Goal: Task Accomplishment & Management: Manage account settings

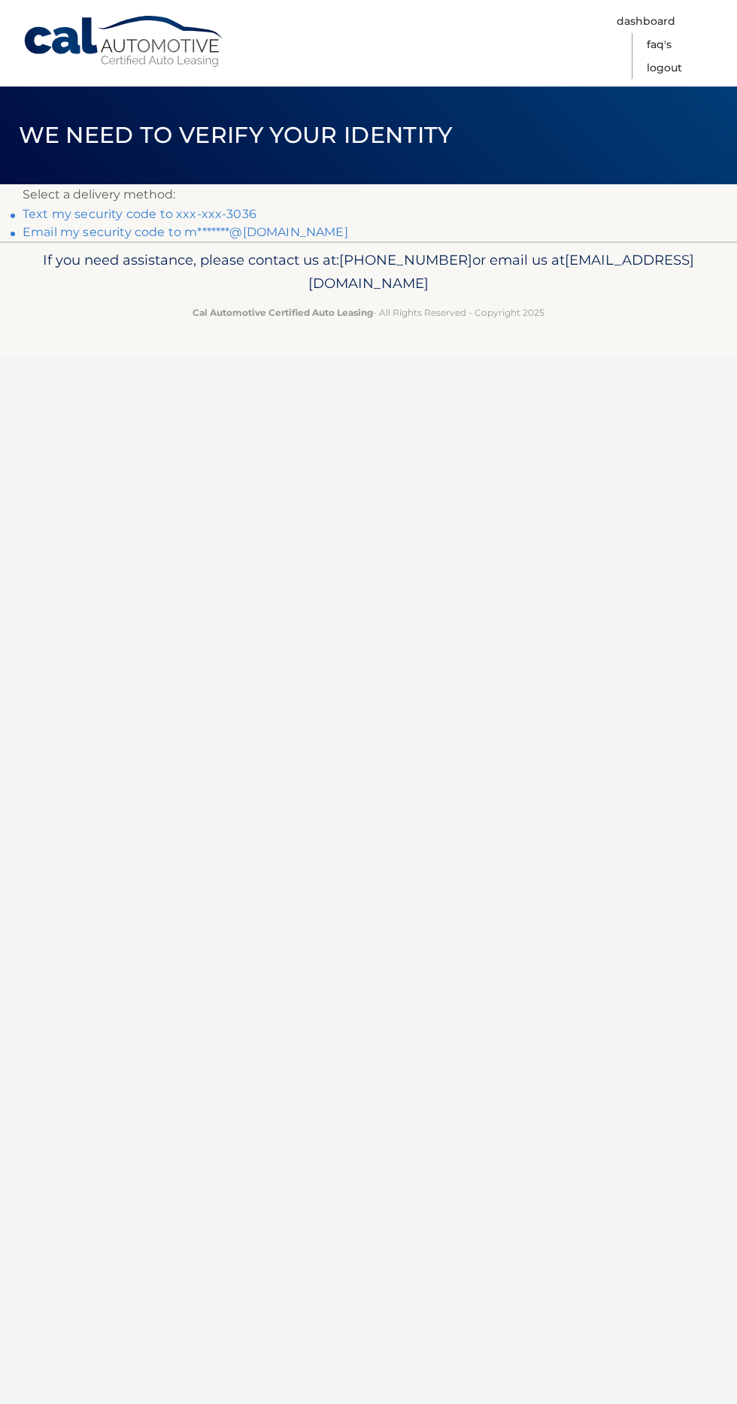
click at [130, 208] on link "Text my security code to xxx-xxx-3036" at bounding box center [140, 214] width 234 height 14
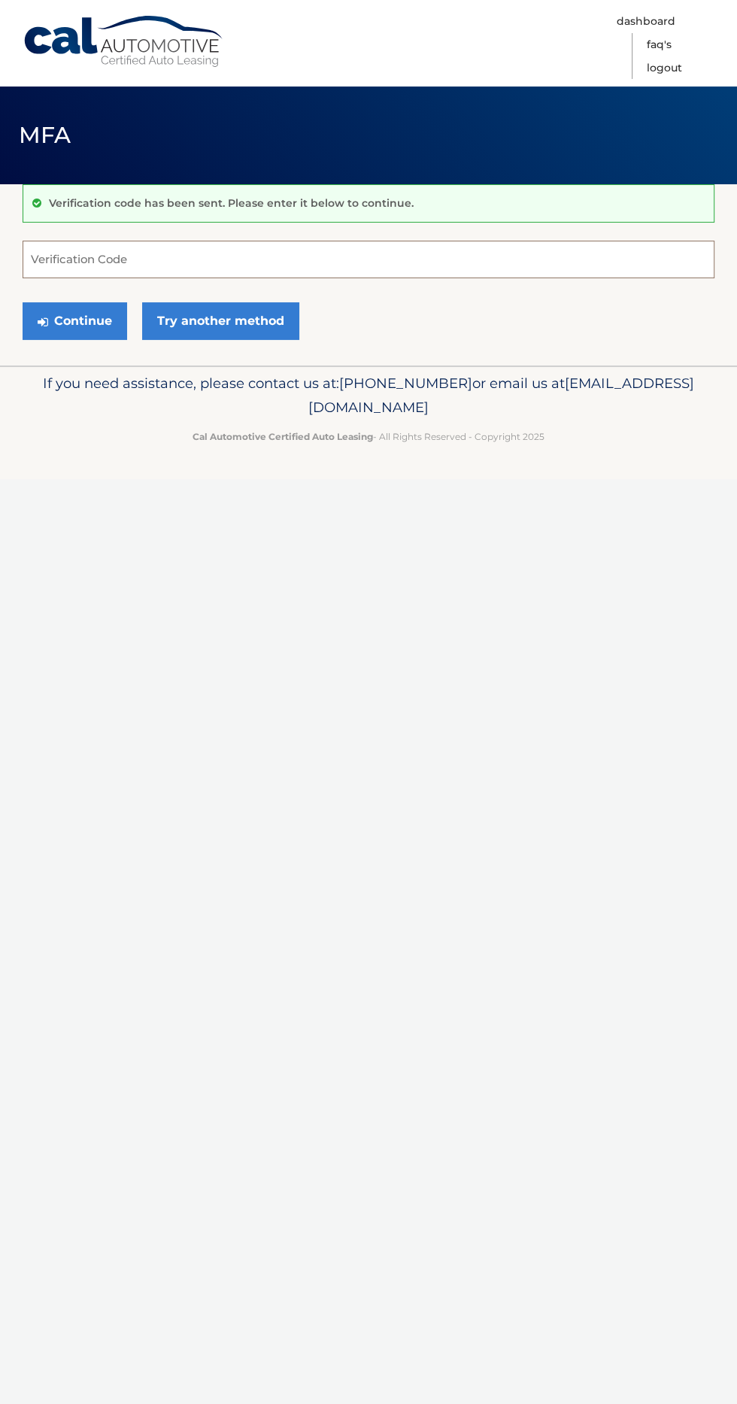
click at [147, 259] on input "Verification Code" at bounding box center [369, 260] width 692 height 38
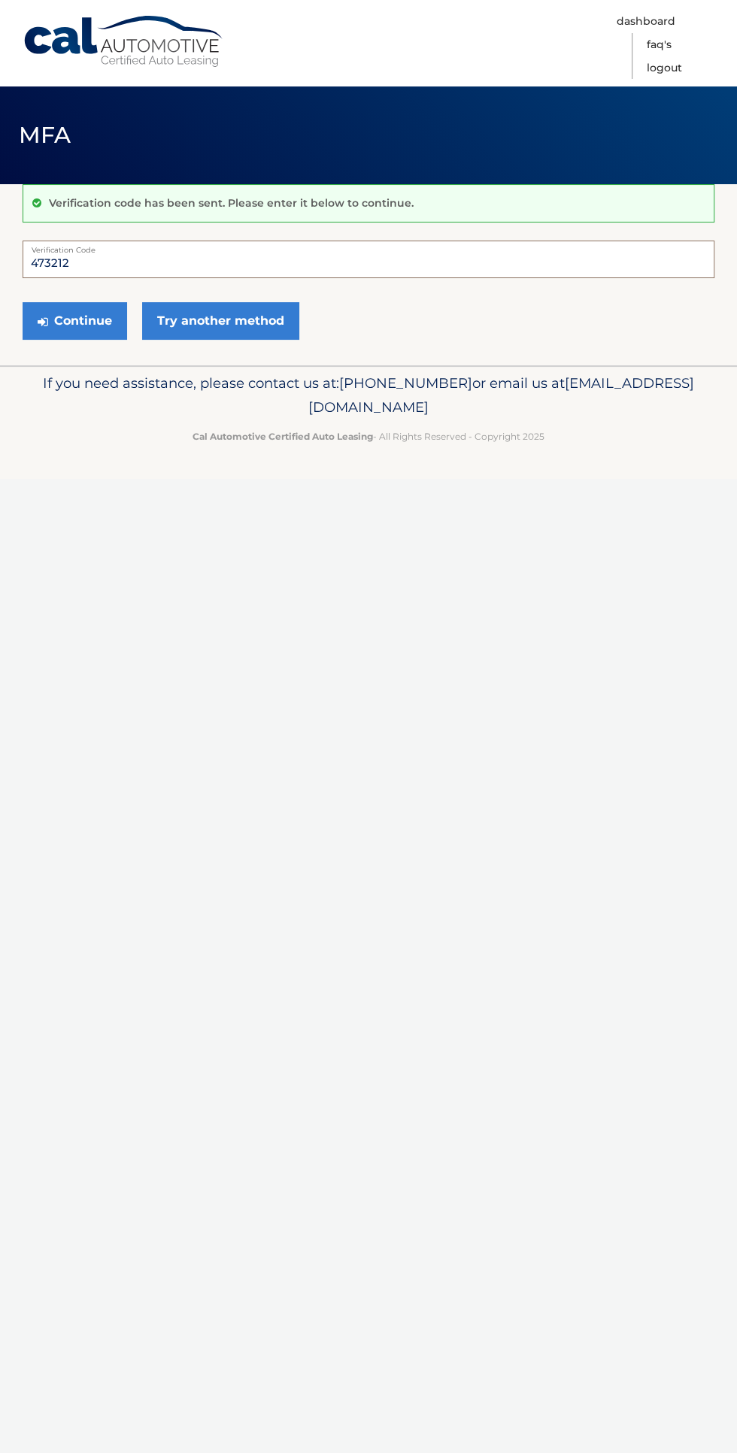
type input "473212"
click at [55, 320] on button "Continue" at bounding box center [75, 321] width 104 height 38
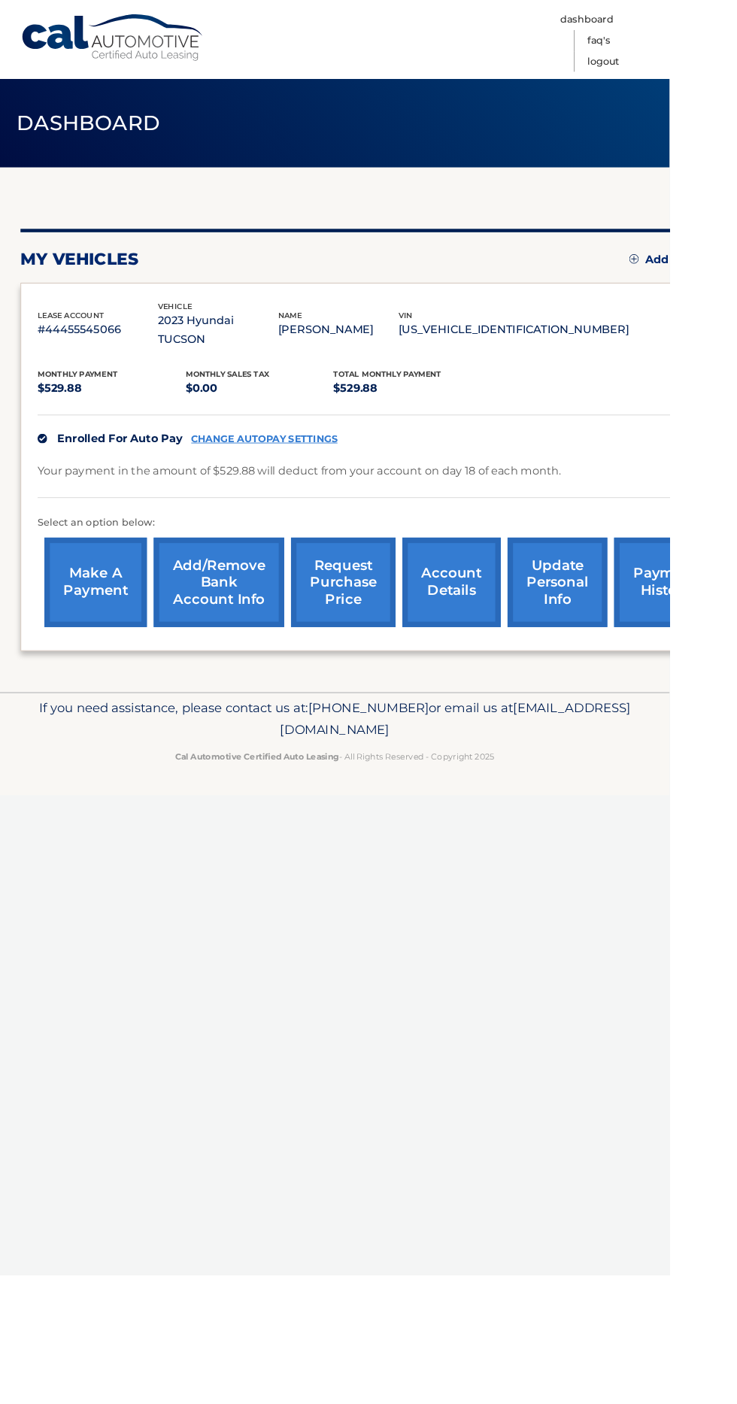
click at [271, 477] on link "CHANGE AUTOPAY SETTINGS" at bounding box center [290, 483] width 161 height 13
click at [728, 615] on link "payment history" at bounding box center [732, 641] width 113 height 98
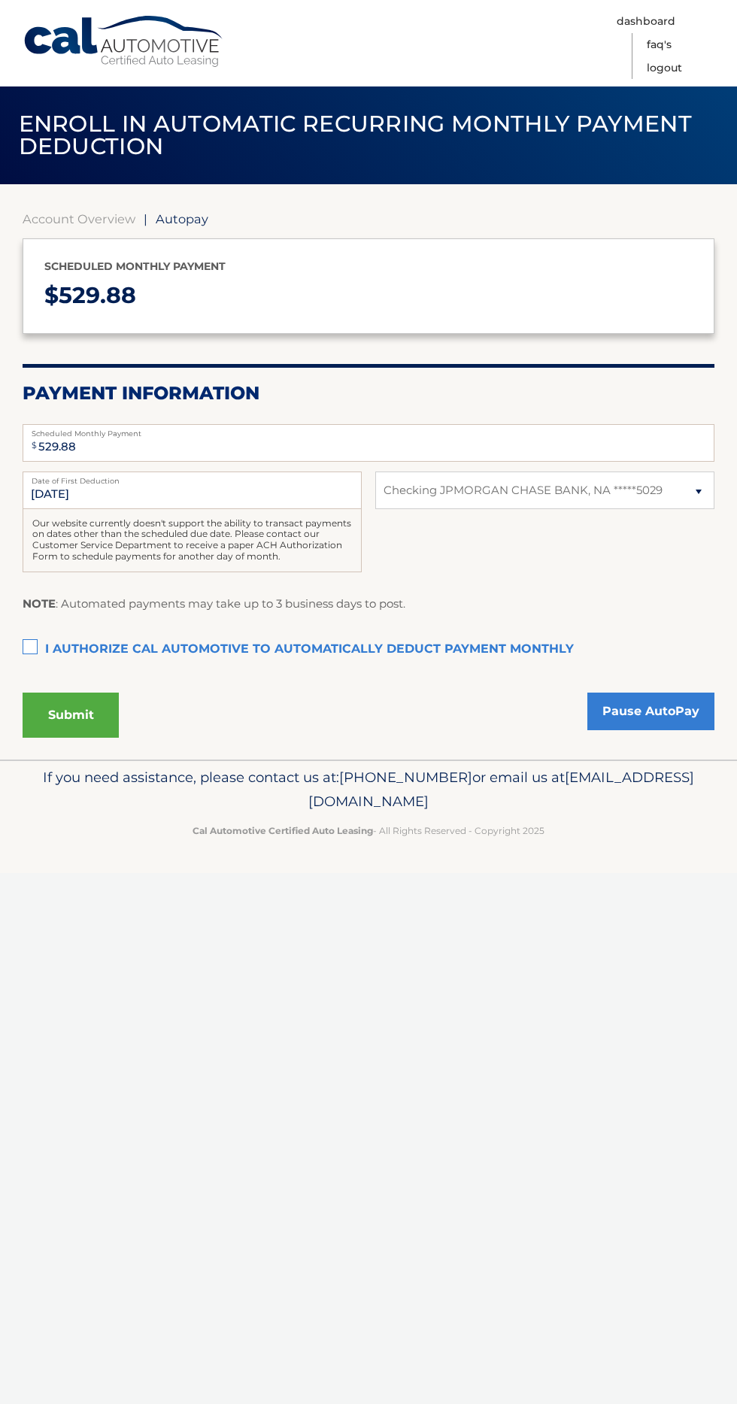
select select "ZGRhYzkyMDgtODdhMC00ODQ2LTkzYTItYjkzMDY0ZjI4MTNh"
click at [418, 489] on select "Select Bank Account Checking JPMORGAN CHASE BANK, NA *****5029" at bounding box center [544, 490] width 339 height 38
click at [58, 218] on link "Account Overview" at bounding box center [79, 218] width 113 height 15
click at [54, 222] on link "Account Overview" at bounding box center [79, 218] width 113 height 15
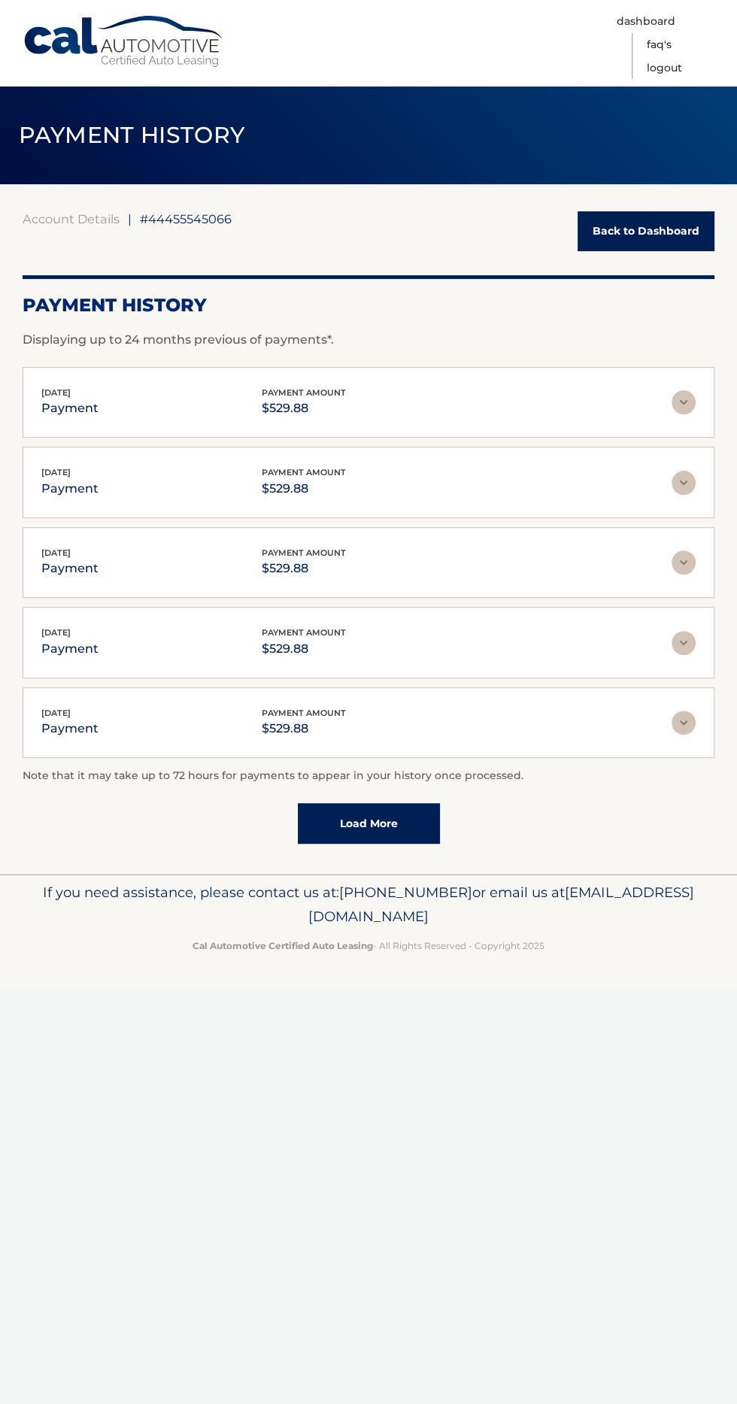
click at [335, 829] on link "Load More" at bounding box center [369, 823] width 142 height 41
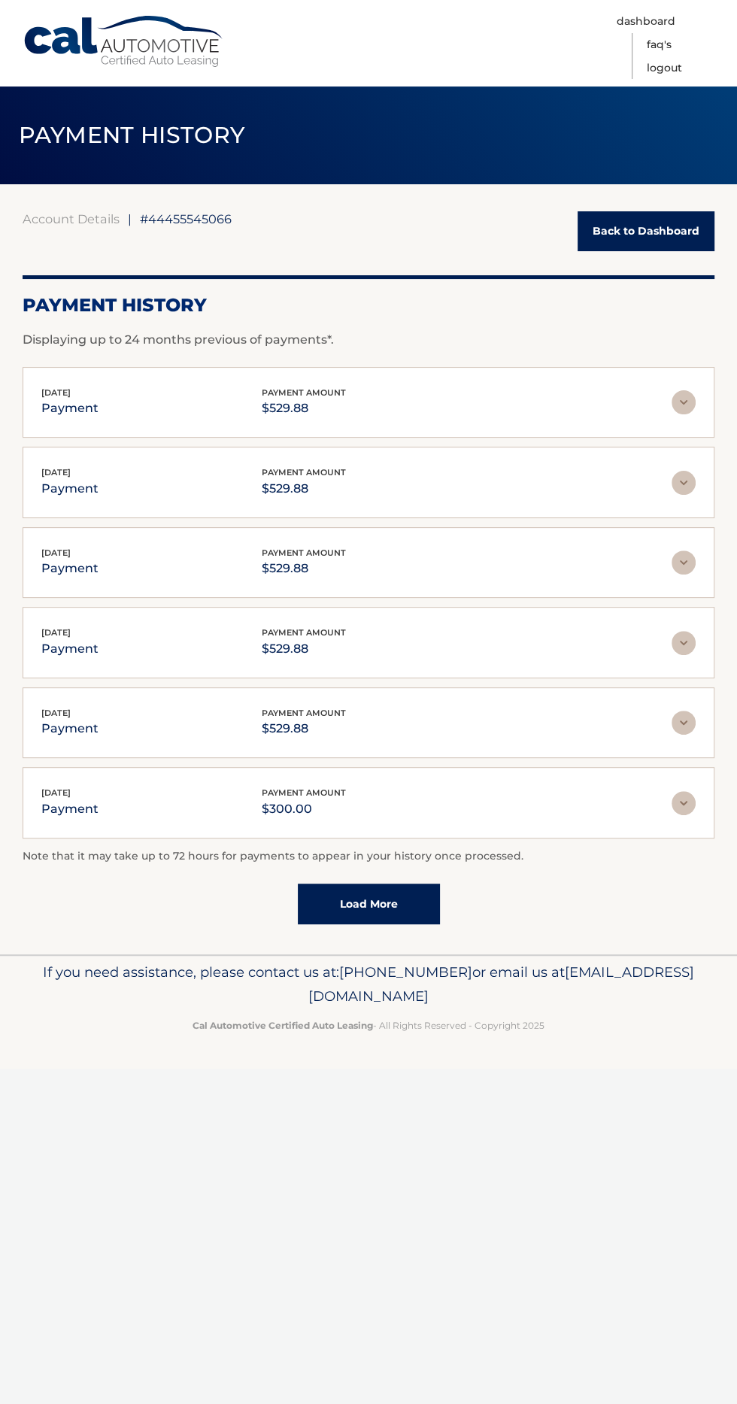
click at [623, 230] on link "Back to Dashboard" at bounding box center [645, 231] width 137 height 40
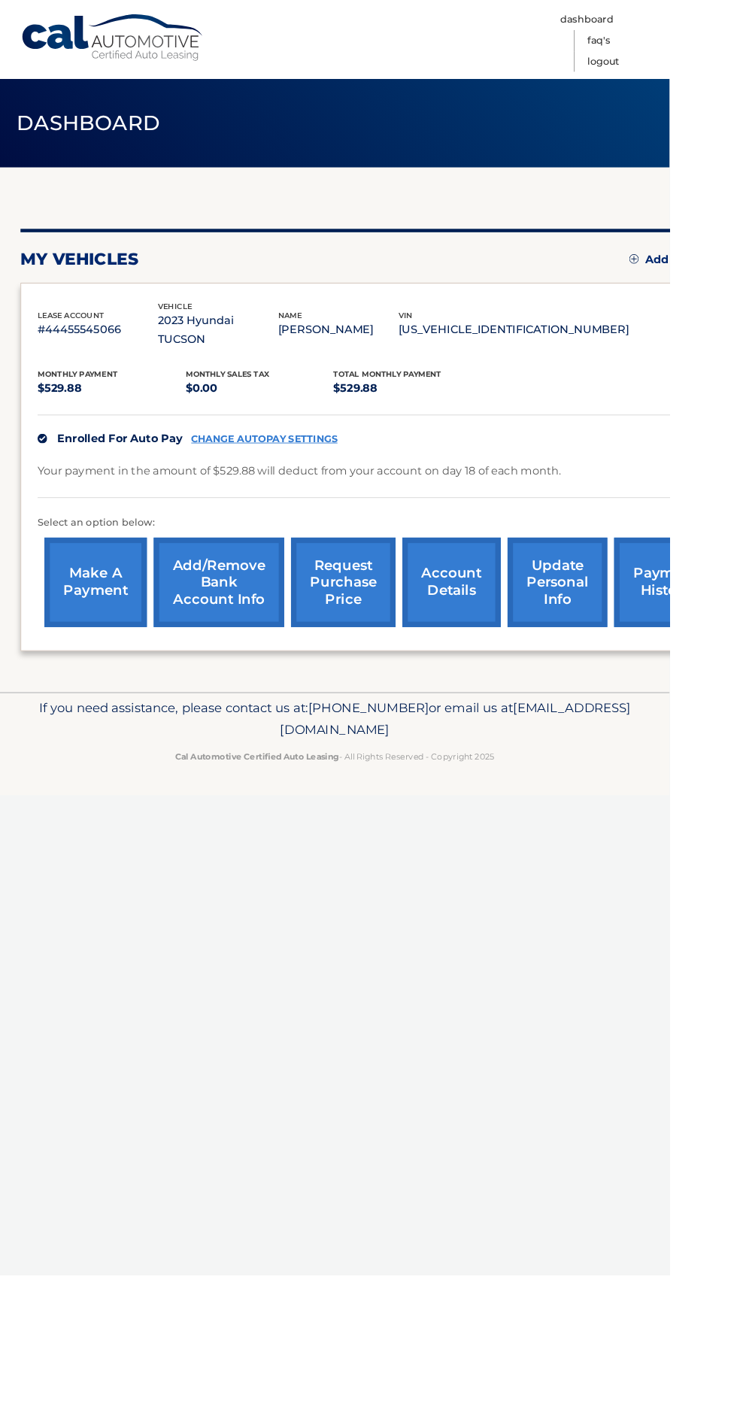
click at [394, 622] on link "request purchase price" at bounding box center [377, 641] width 115 height 98
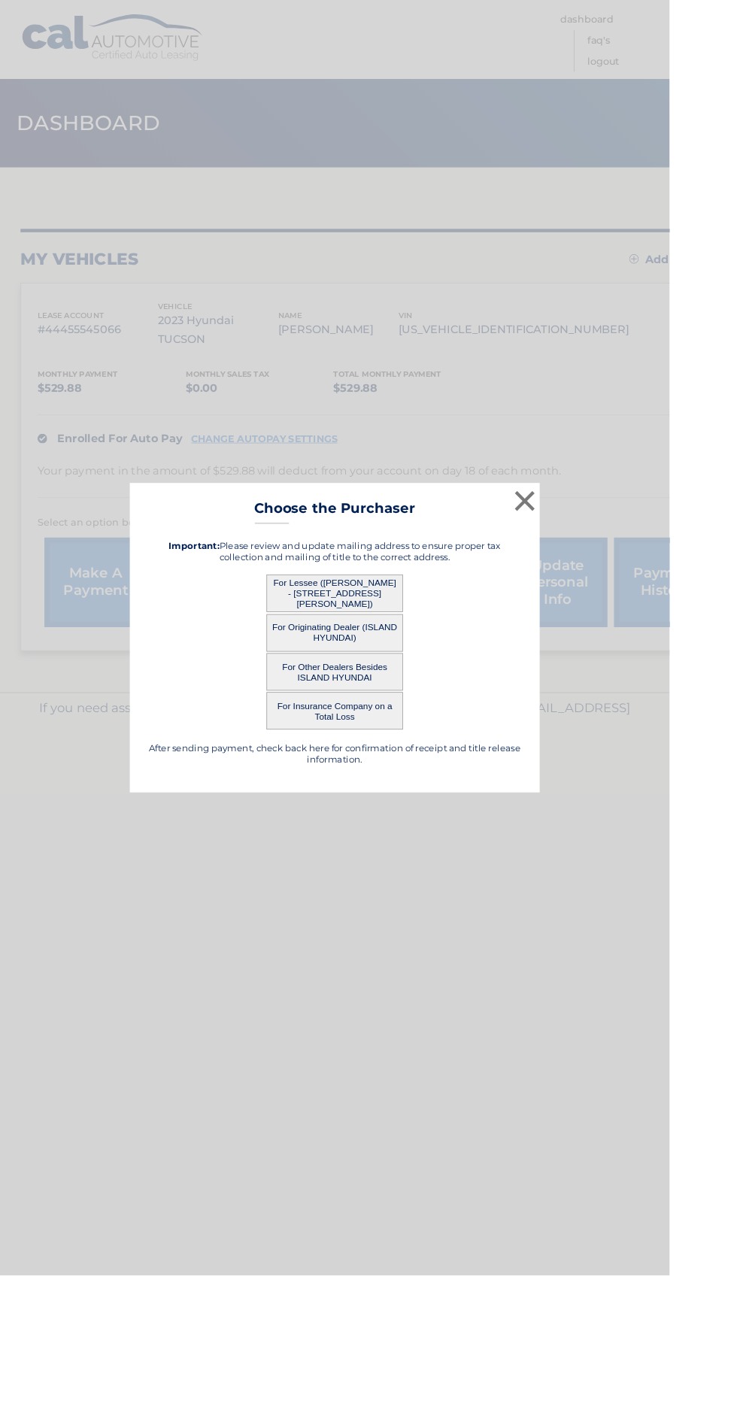
click at [386, 674] on button "For Lessee ([PERSON_NAME] - [STREET_ADDRESS][PERSON_NAME])" at bounding box center [368, 652] width 150 height 41
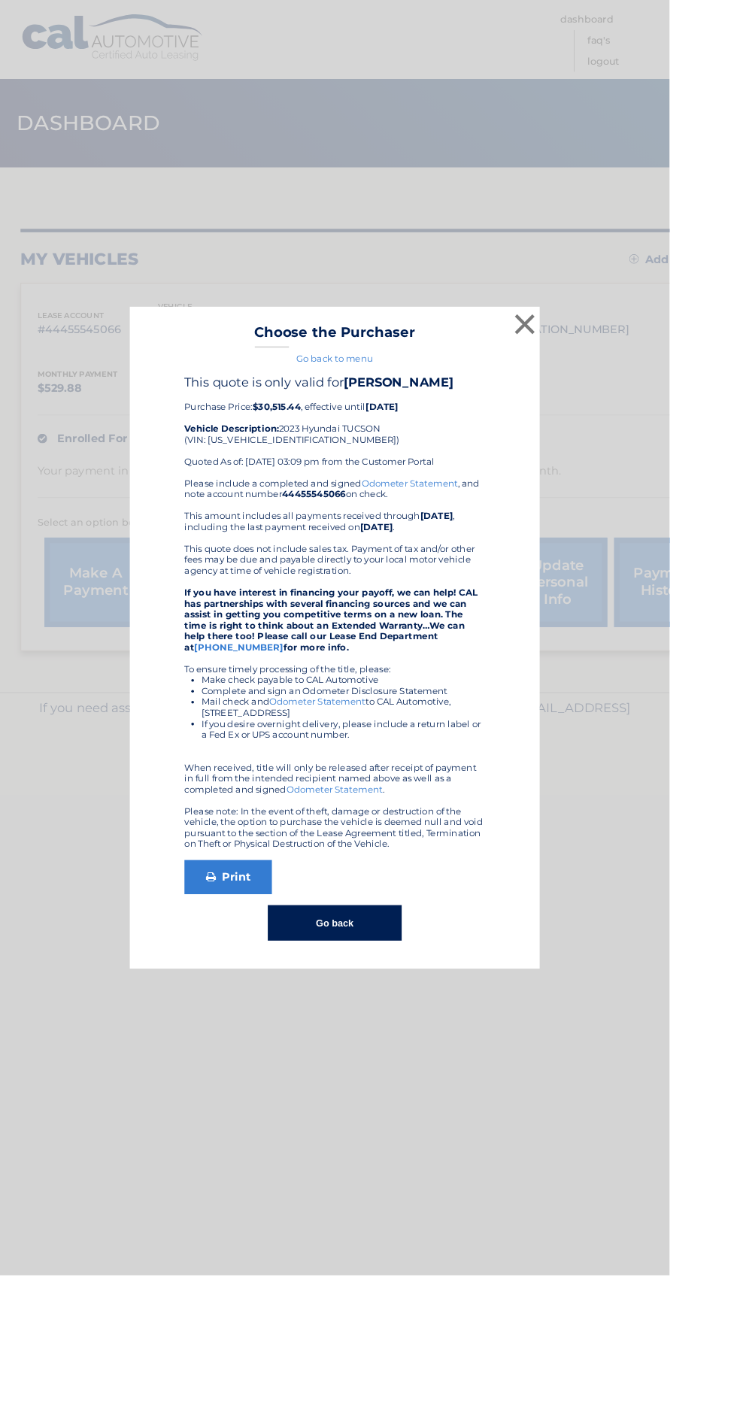
click at [405, 1035] on button "Go back" at bounding box center [368, 1015] width 147 height 39
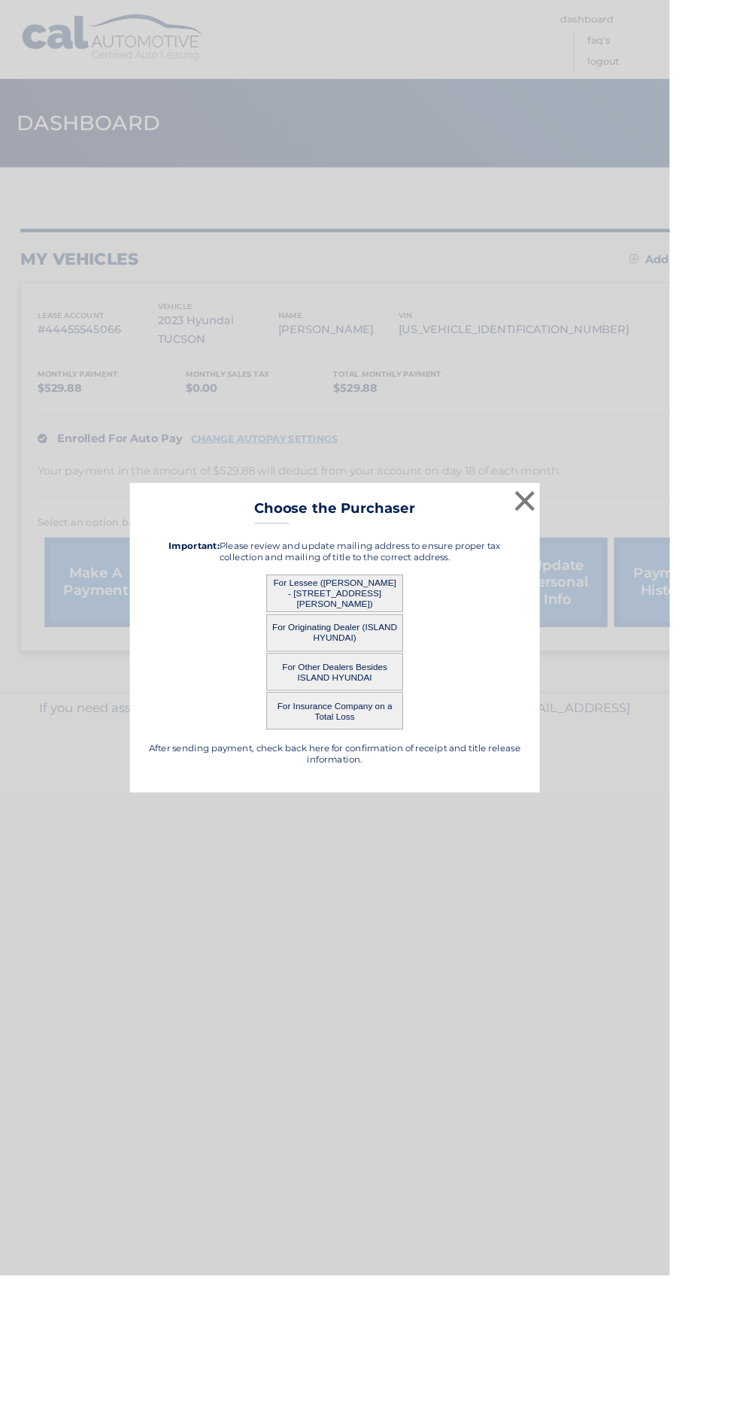
click at [270, 1119] on div "× Choose the Purchaser Go back to menu After sending payment, check back here f…" at bounding box center [368, 702] width 737 height 1404
